Goal: Use online tool/utility: Utilize a website feature to perform a specific function

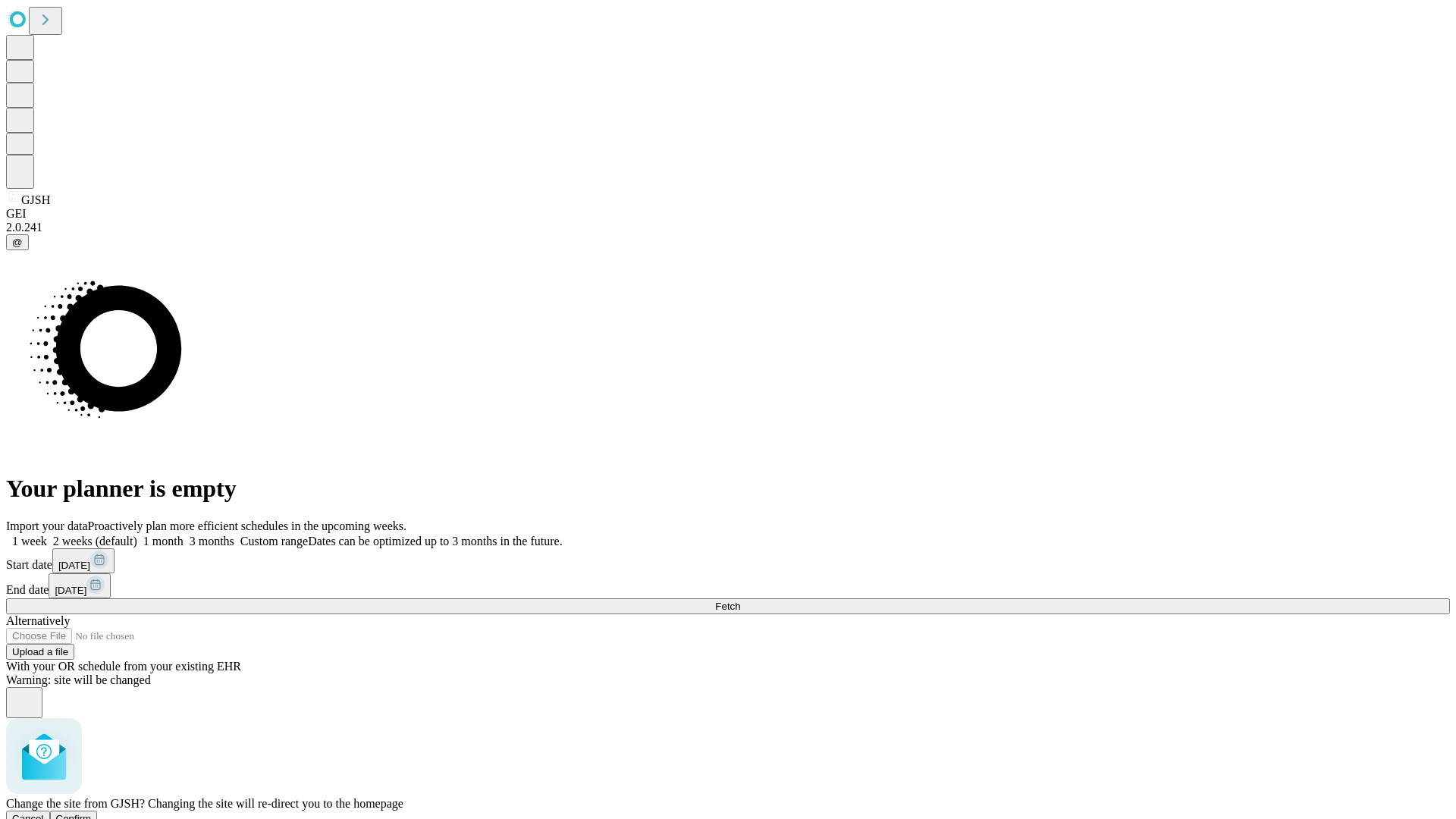
click at [92, 813] on span "Confirm" at bounding box center [73, 818] width 36 height 11
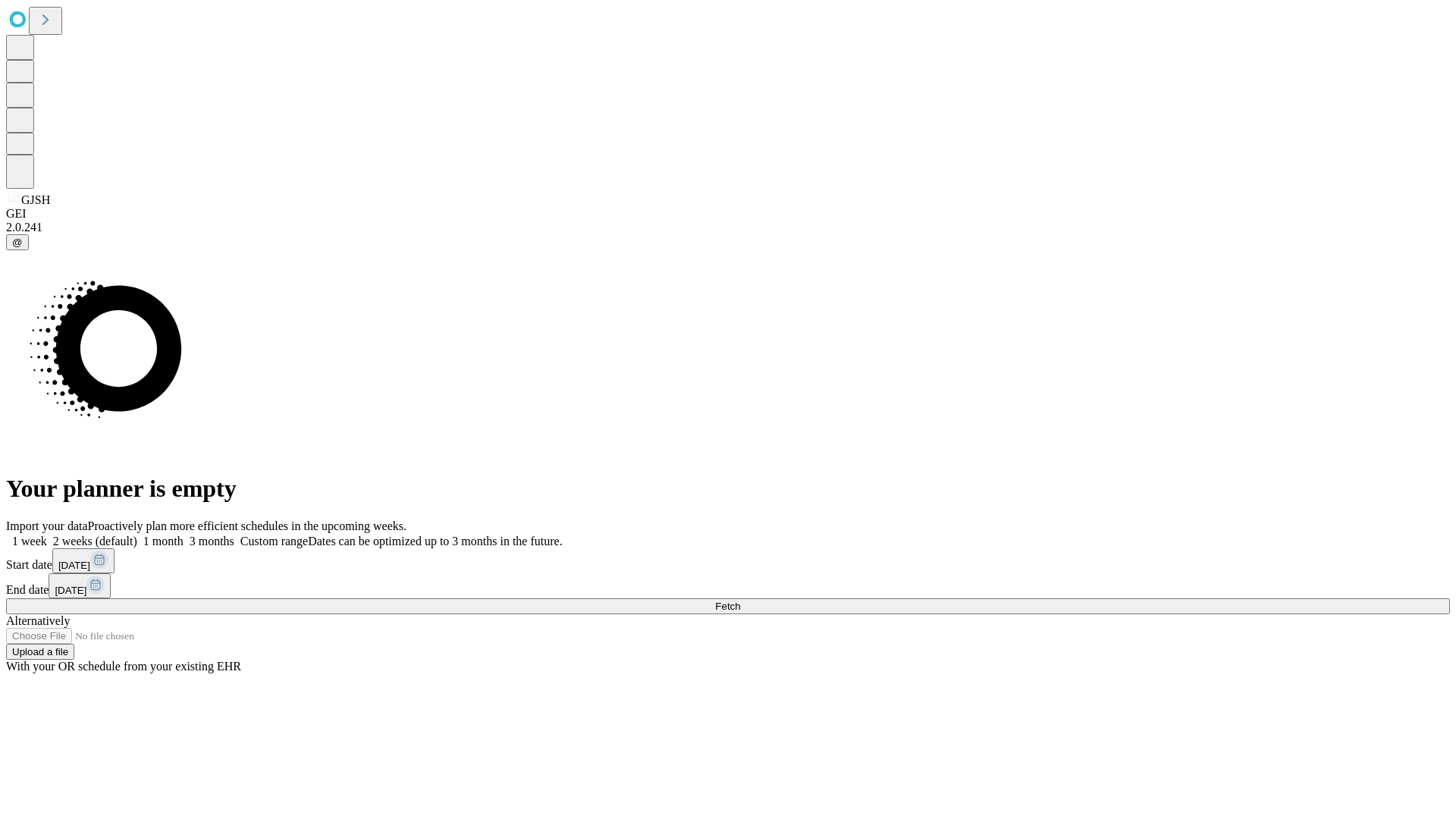
click at [137, 535] on label "2 weeks (default)" at bounding box center [92, 541] width 90 height 13
click at [740, 601] on span "Fetch" at bounding box center [728, 606] width 25 height 11
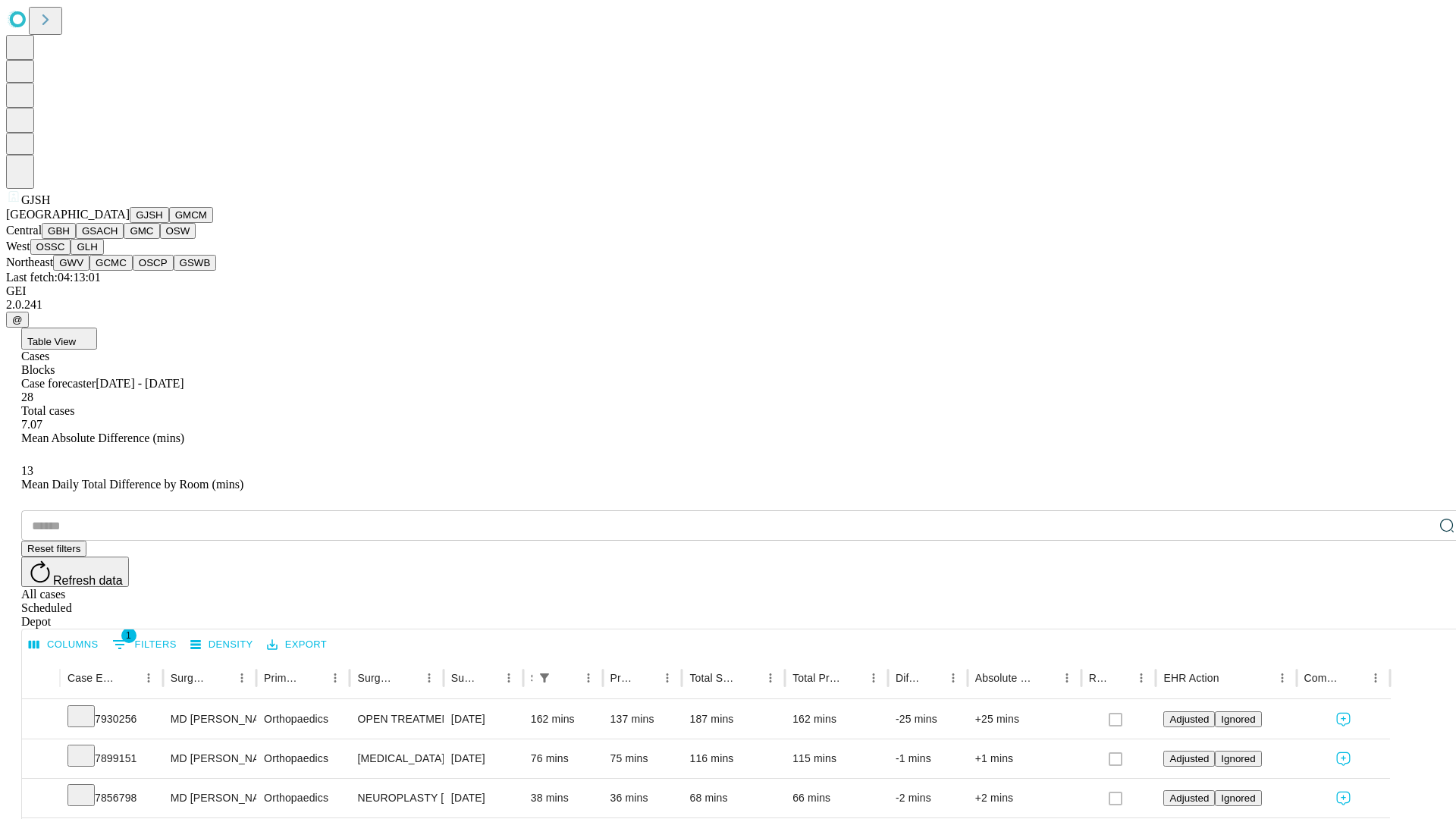
click at [169, 223] on button "GMCM" at bounding box center [190, 215] width 44 height 16
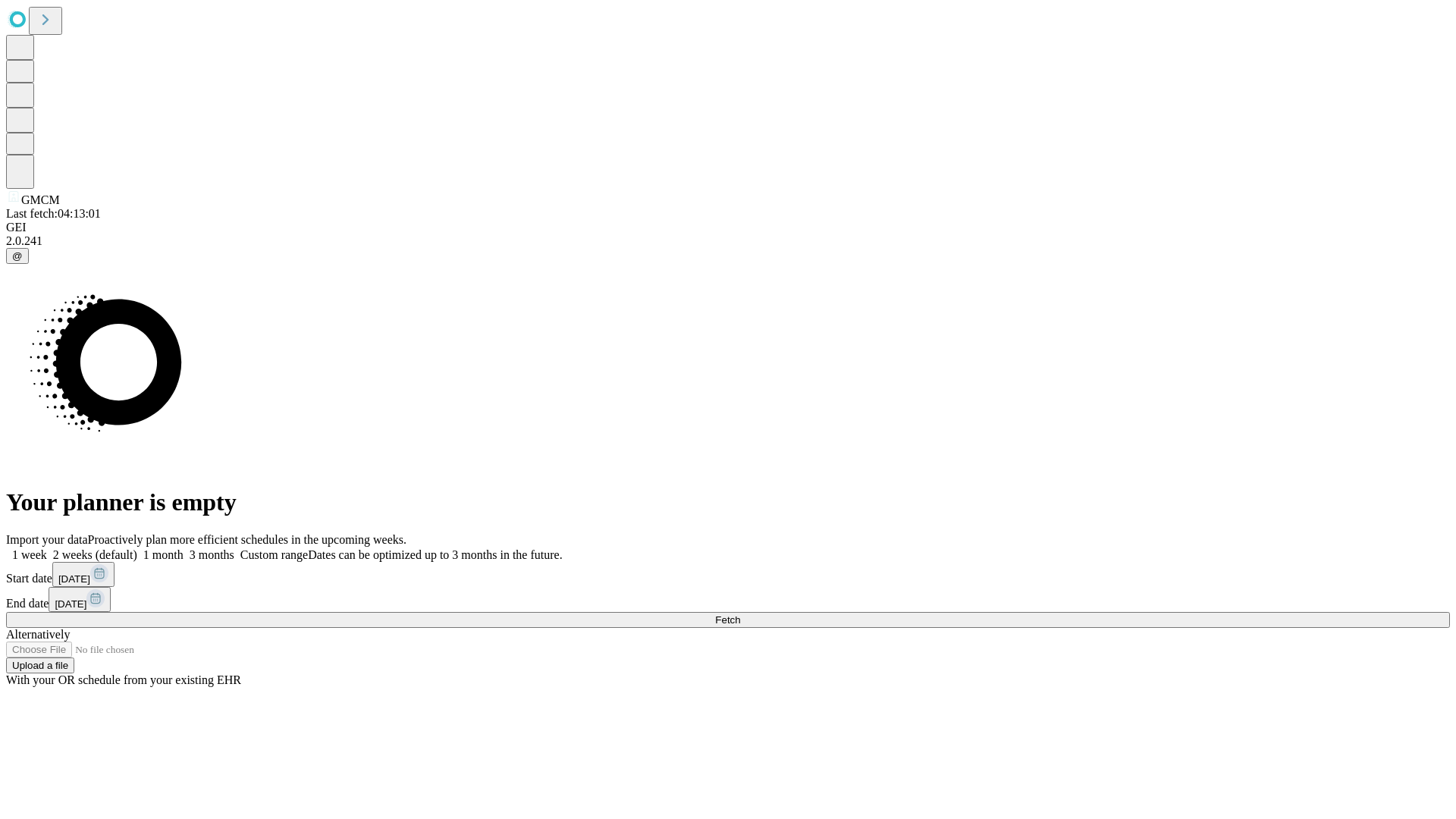
click at [137, 548] on label "2 weeks (default)" at bounding box center [92, 554] width 90 height 13
click at [740, 614] on span "Fetch" at bounding box center [728, 620] width 25 height 11
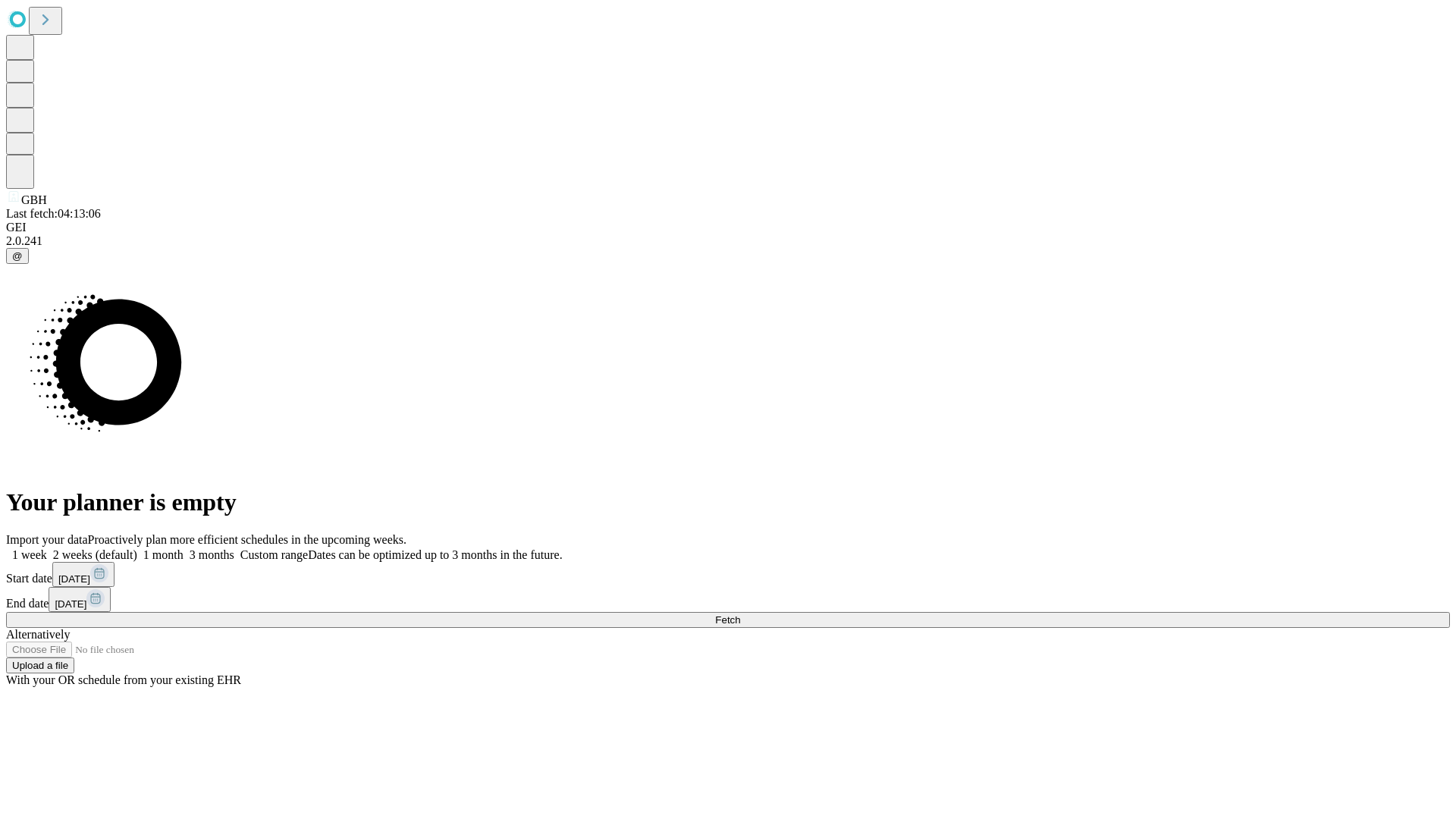
click at [137, 548] on label "2 weeks (default)" at bounding box center [92, 554] width 90 height 13
click at [740, 614] on span "Fetch" at bounding box center [728, 620] width 25 height 11
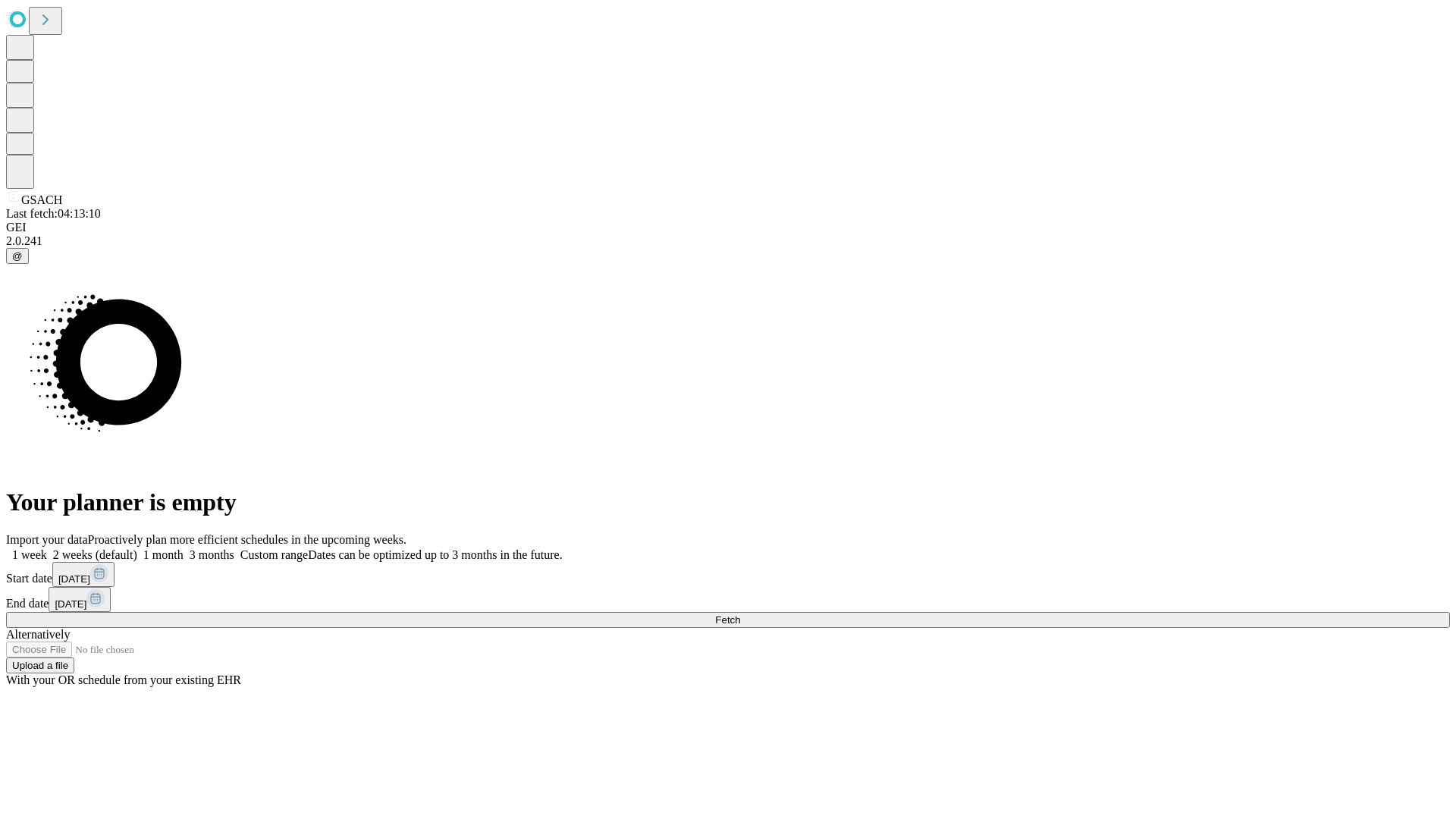
click at [137, 548] on label "2 weeks (default)" at bounding box center [92, 554] width 90 height 13
click at [740, 614] on span "Fetch" at bounding box center [728, 620] width 25 height 11
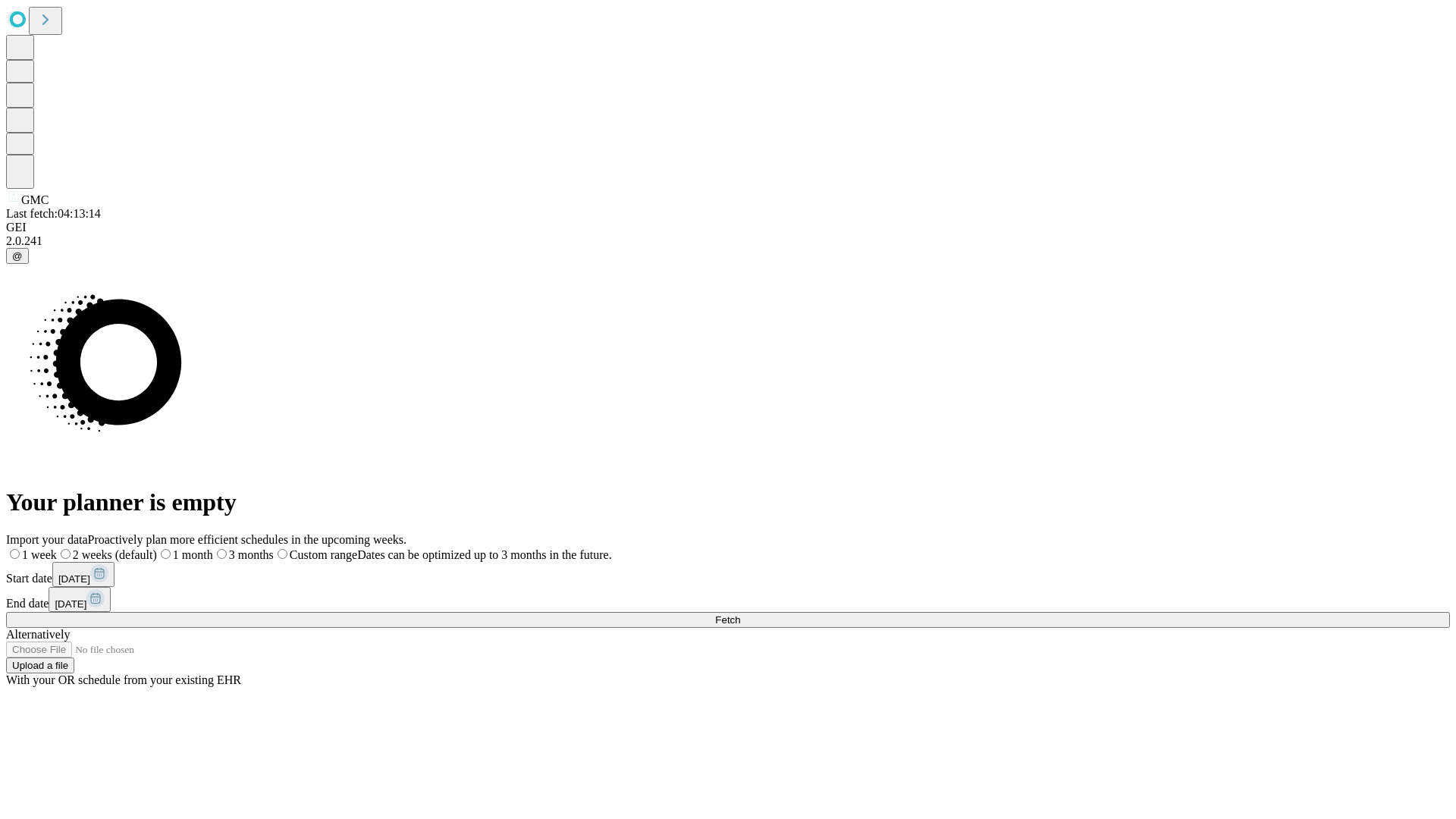
click at [157, 548] on label "2 weeks (default)" at bounding box center [107, 554] width 100 height 13
click at [740, 614] on span "Fetch" at bounding box center [728, 620] width 25 height 11
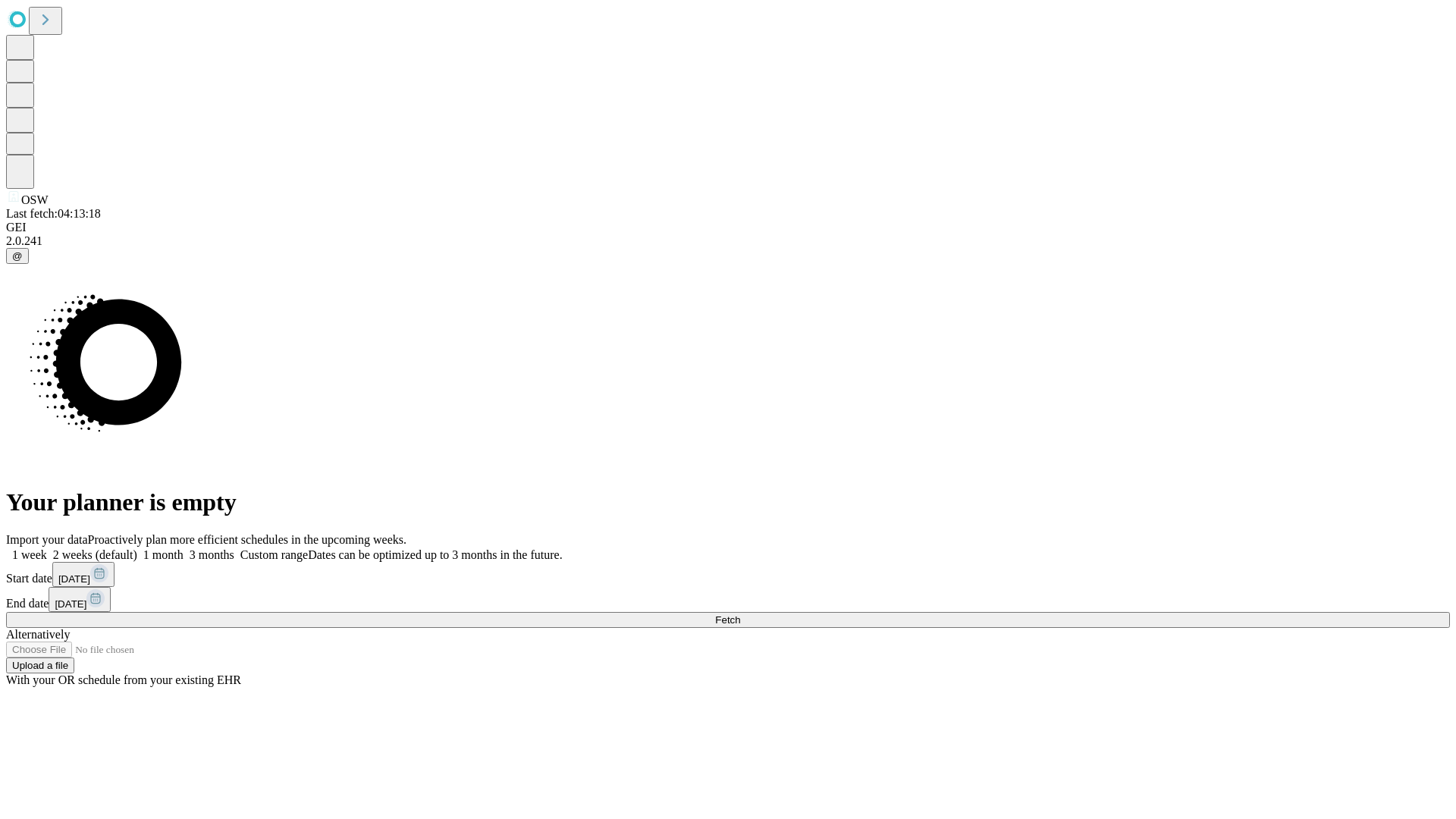
click at [137, 548] on label "2 weeks (default)" at bounding box center [92, 554] width 90 height 13
click at [740, 614] on span "Fetch" at bounding box center [728, 620] width 25 height 11
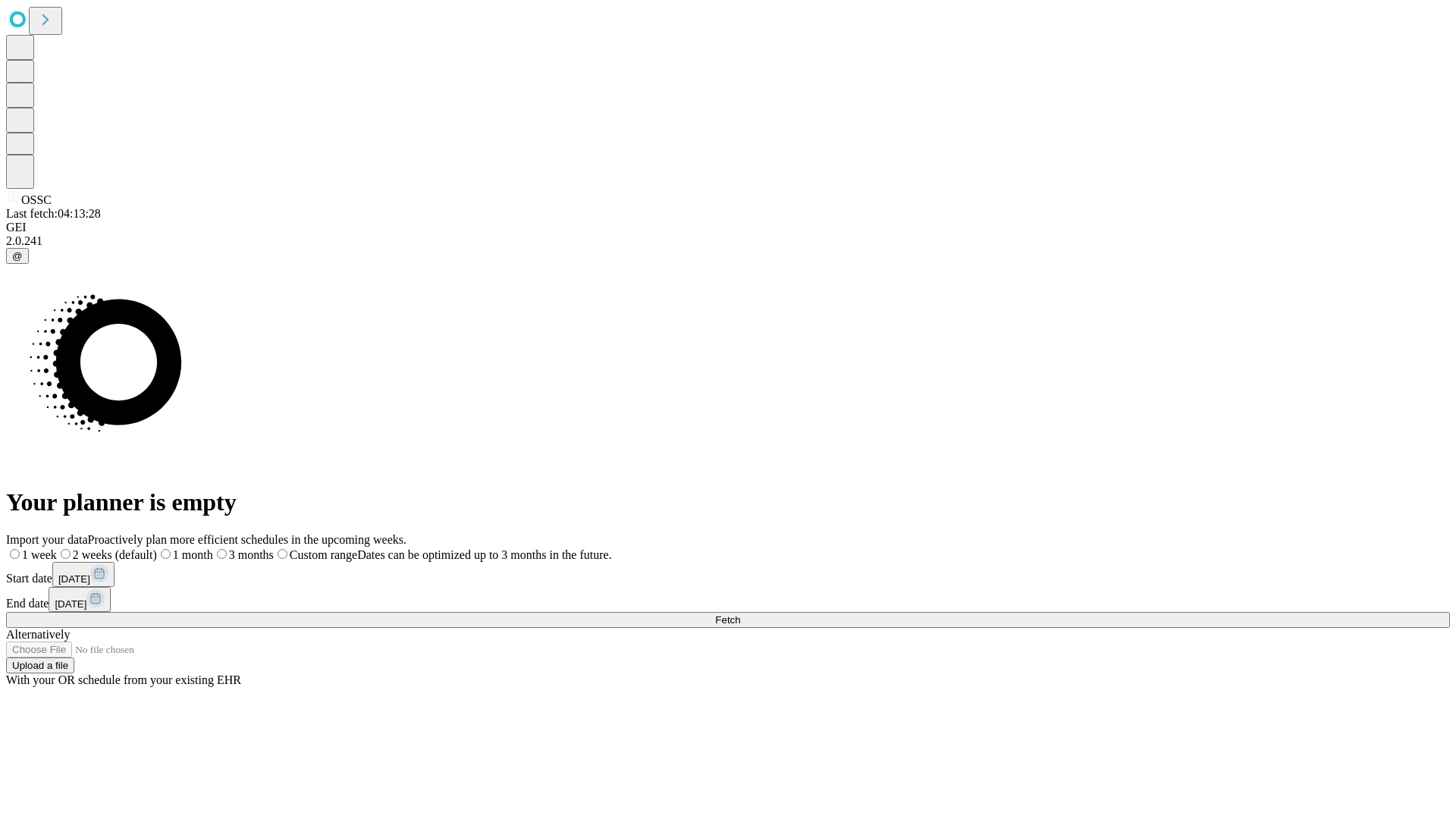
click at [157, 548] on label "2 weeks (default)" at bounding box center [107, 554] width 100 height 13
click at [740, 614] on span "Fetch" at bounding box center [728, 620] width 25 height 11
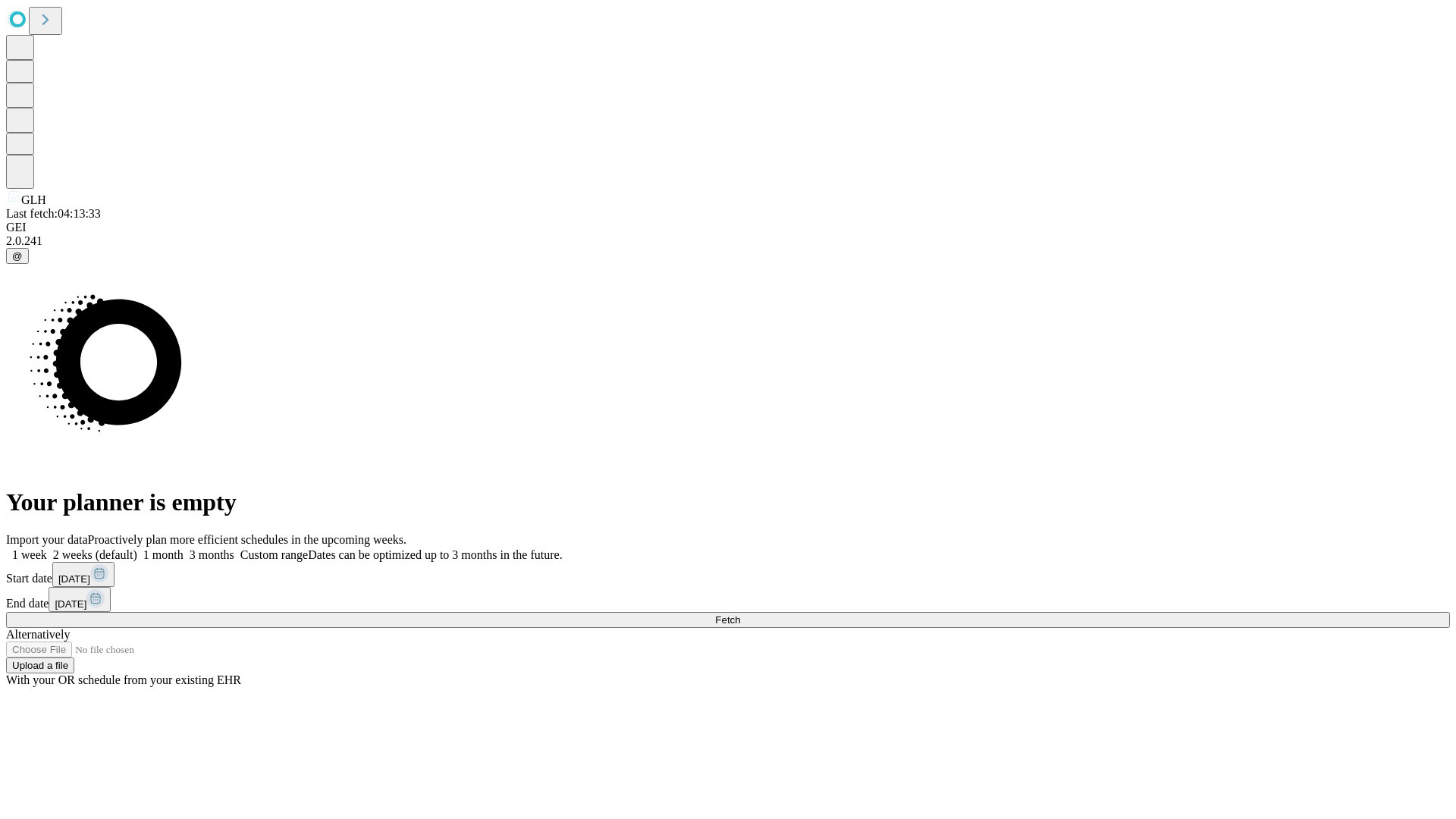
click at [740, 614] on span "Fetch" at bounding box center [728, 620] width 25 height 11
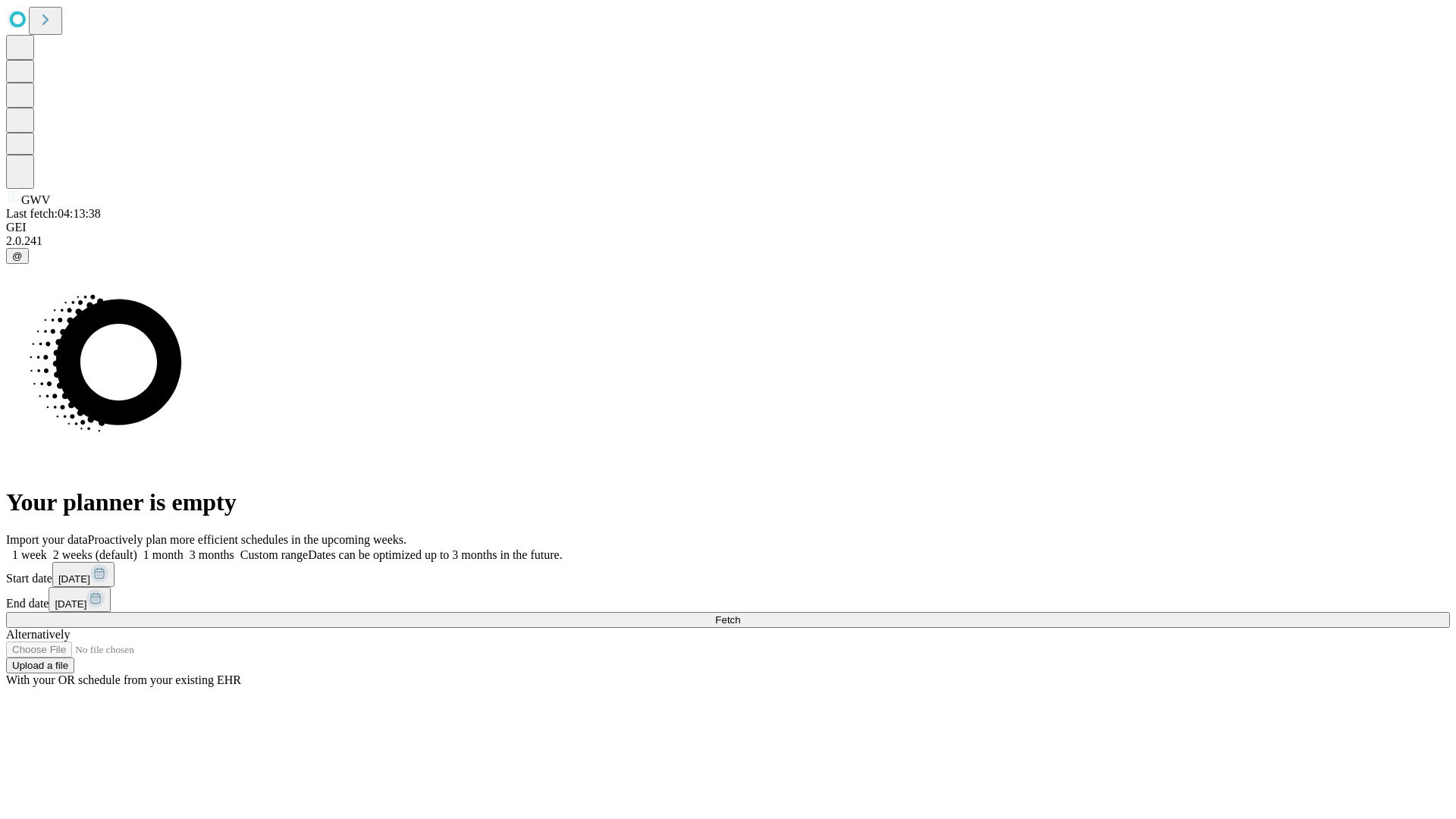
click at [137, 548] on label "2 weeks (default)" at bounding box center [92, 554] width 90 height 13
click at [740, 614] on span "Fetch" at bounding box center [728, 620] width 25 height 11
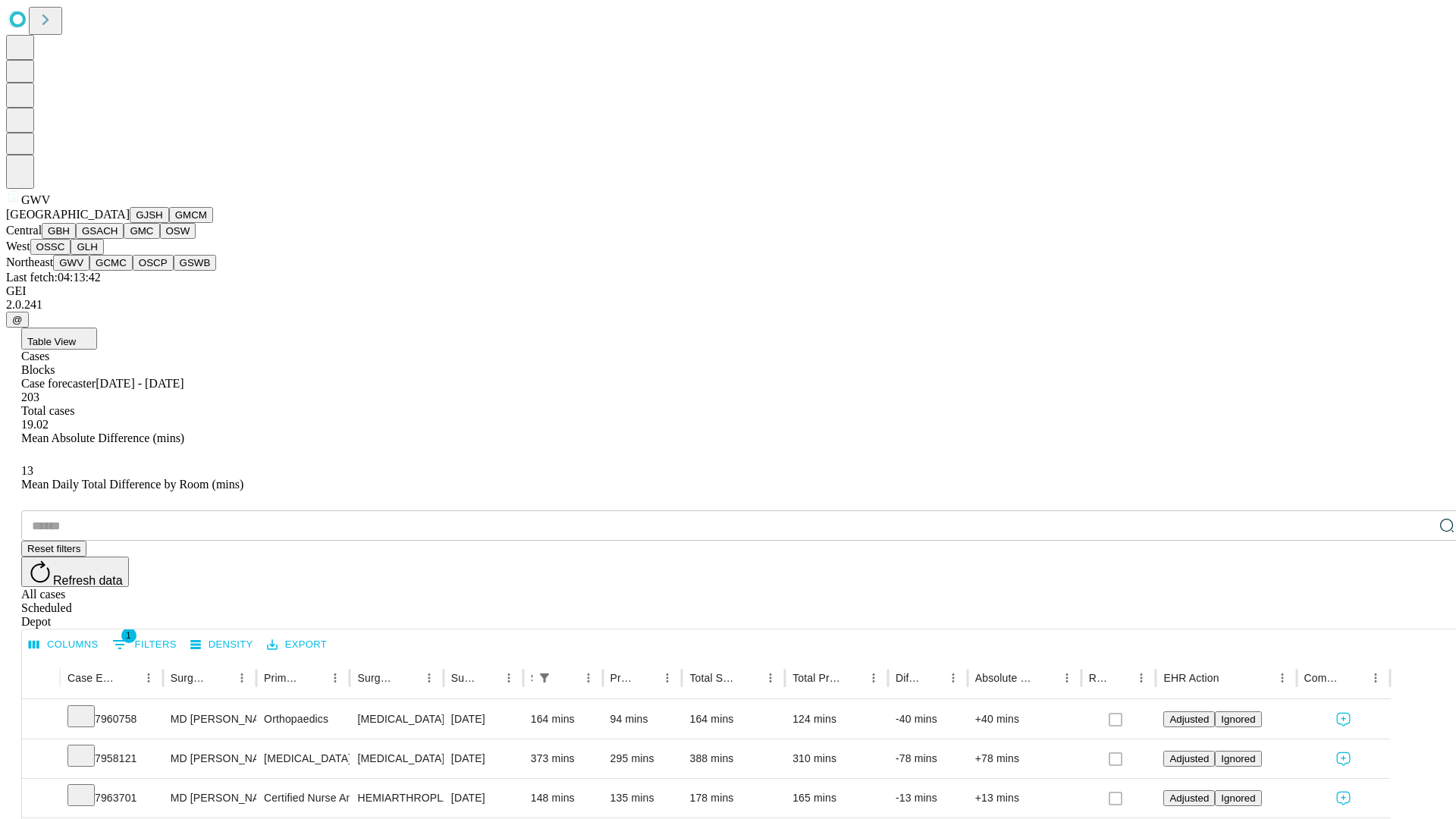
click at [118, 271] on button "GCMC" at bounding box center [111, 263] width 43 height 16
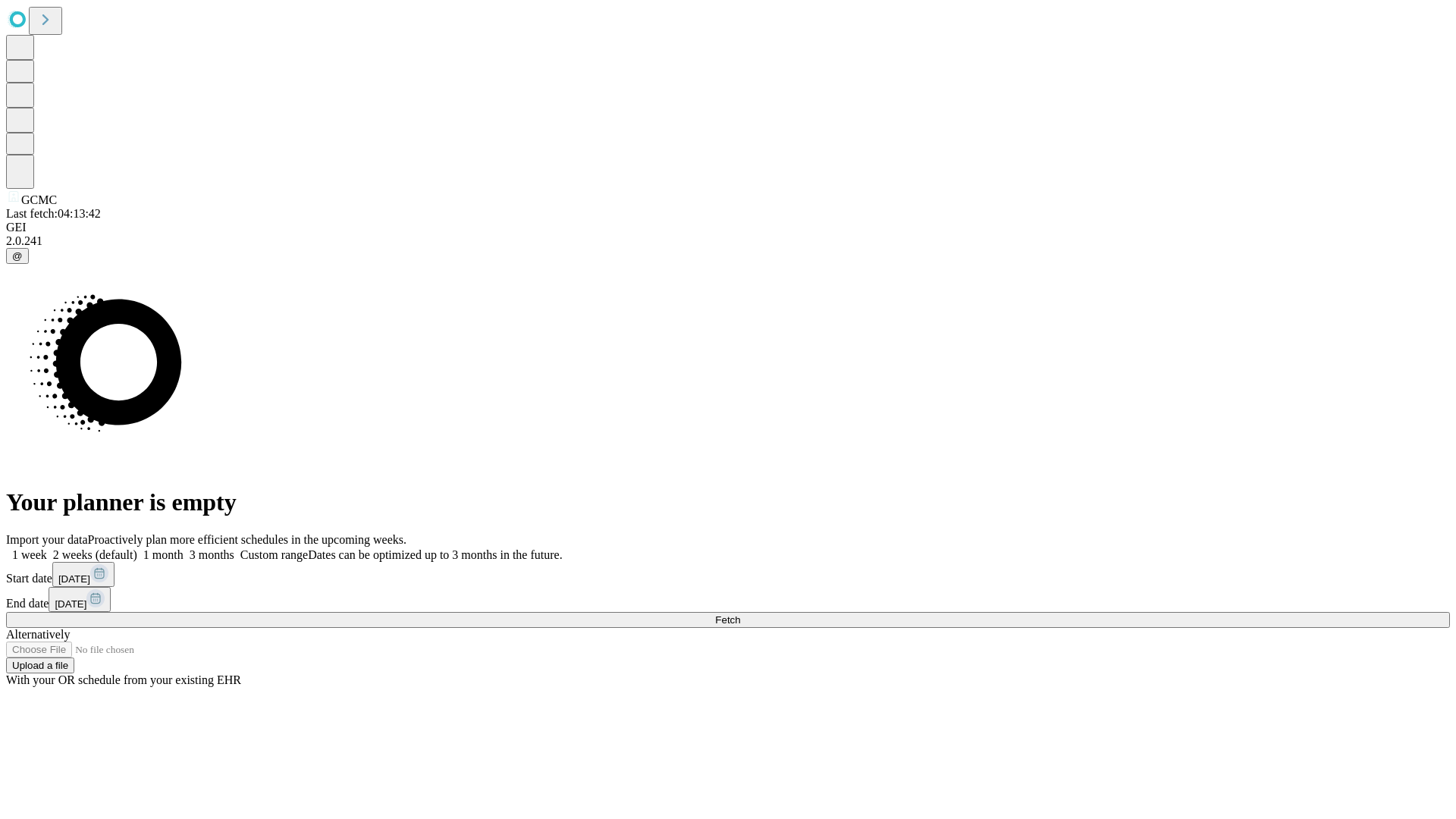
click at [137, 548] on label "2 weeks (default)" at bounding box center [92, 554] width 90 height 13
click at [740, 614] on span "Fetch" at bounding box center [728, 620] width 25 height 11
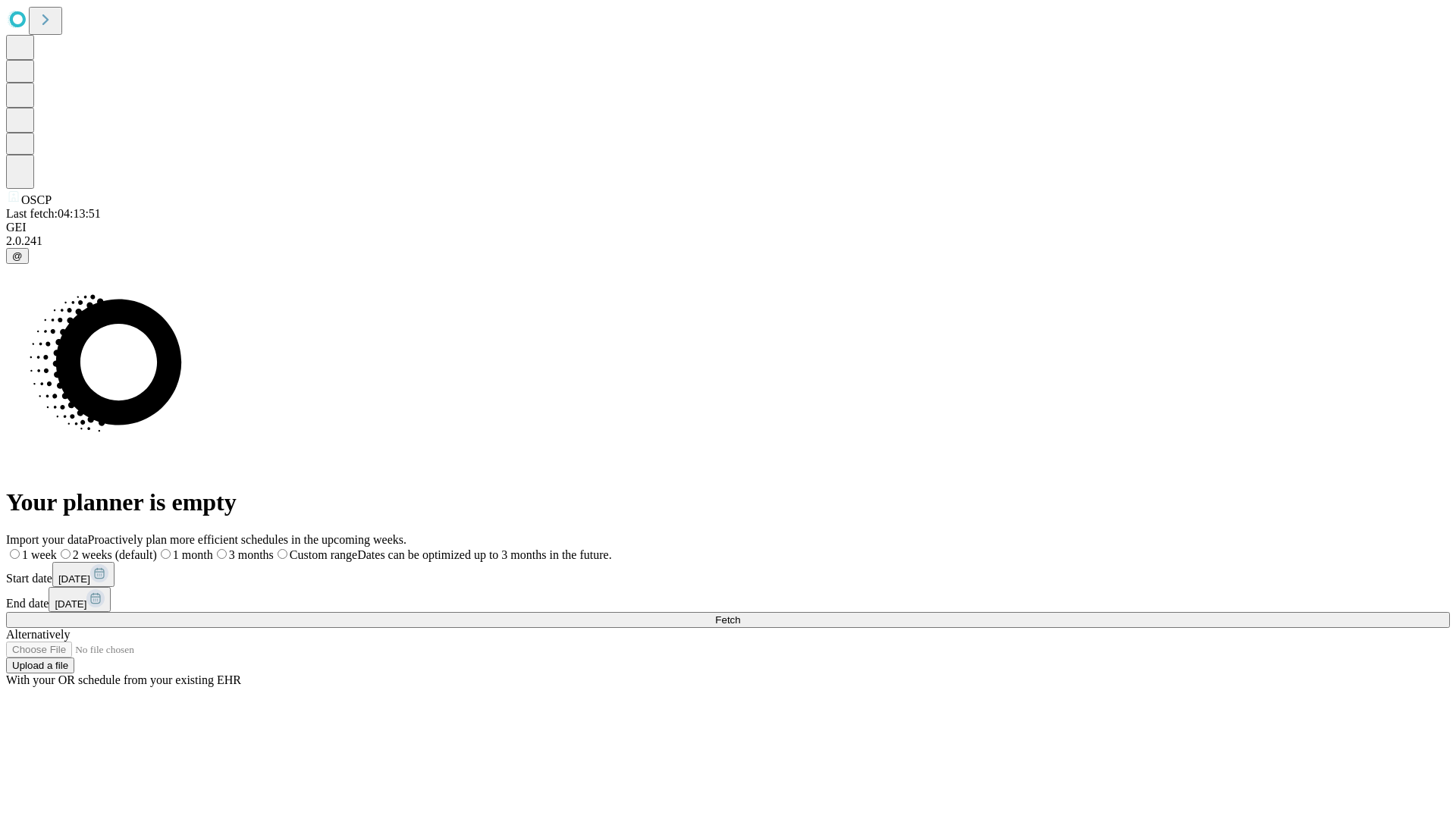
click at [740, 614] on span "Fetch" at bounding box center [728, 620] width 25 height 11
